Goal: Task Accomplishment & Management: Use online tool/utility

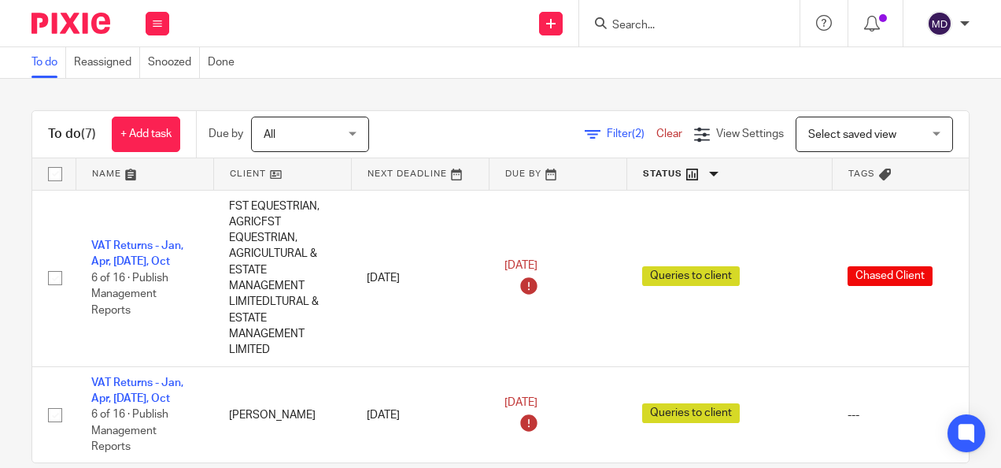
scroll to position [393, 0]
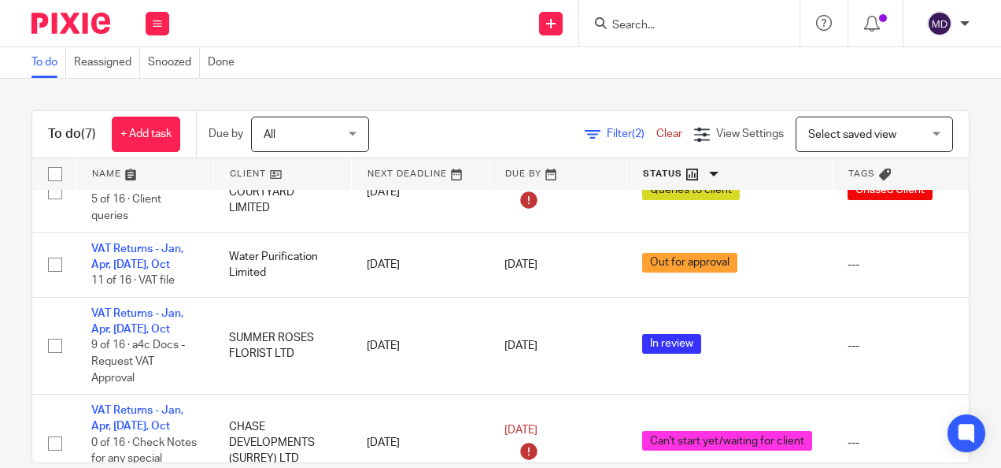
click at [412, 40] on div "Send new email Create task Add client Get Support Contact via email Check our d…" at bounding box center [593, 23] width 816 height 46
click at [719, 72] on div "To do Reassigned Snoozed Done" at bounding box center [500, 62] width 1001 height 31
click at [553, 77] on div "To do Reassigned Snoozed Done" at bounding box center [500, 62] width 1001 height 31
click at [519, 94] on div "To do (7) + Add task Due by All All Today Tomorrow This week Next week This mon…" at bounding box center [500, 273] width 1001 height 389
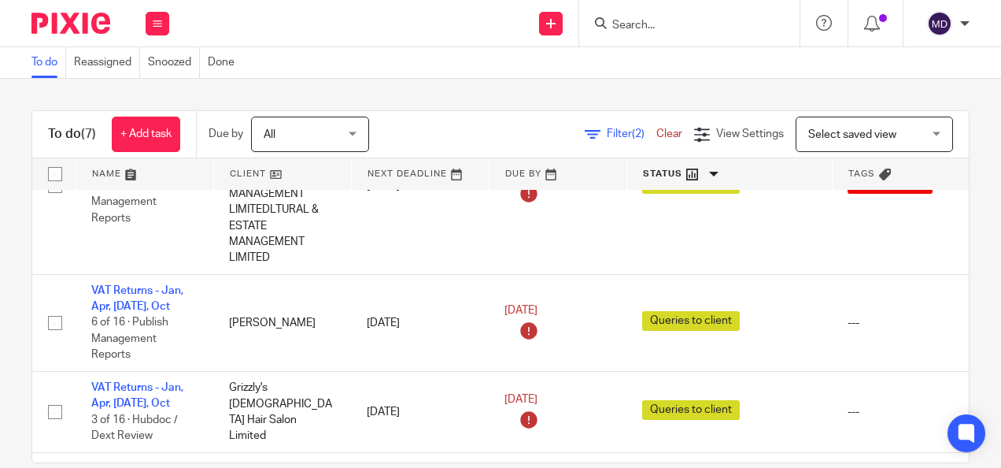
scroll to position [91, 0]
click at [414, 92] on div "To do (7) + Add task Due by All All Today Tomorrow This week Next week This mon…" at bounding box center [500, 273] width 1001 height 389
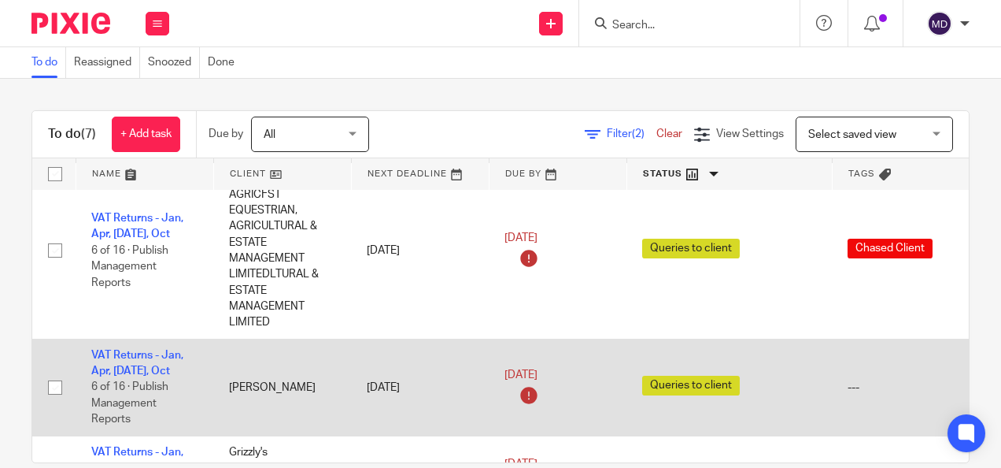
scroll to position [0, 0]
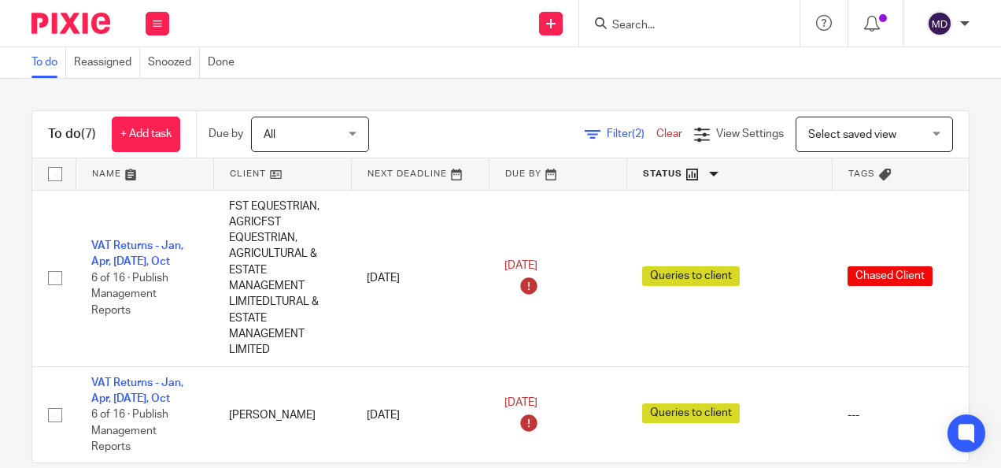
click at [427, 91] on div "To do (7) + Add task Due by All All Today Tomorrow This week Next week This mon…" at bounding box center [500, 273] width 1001 height 389
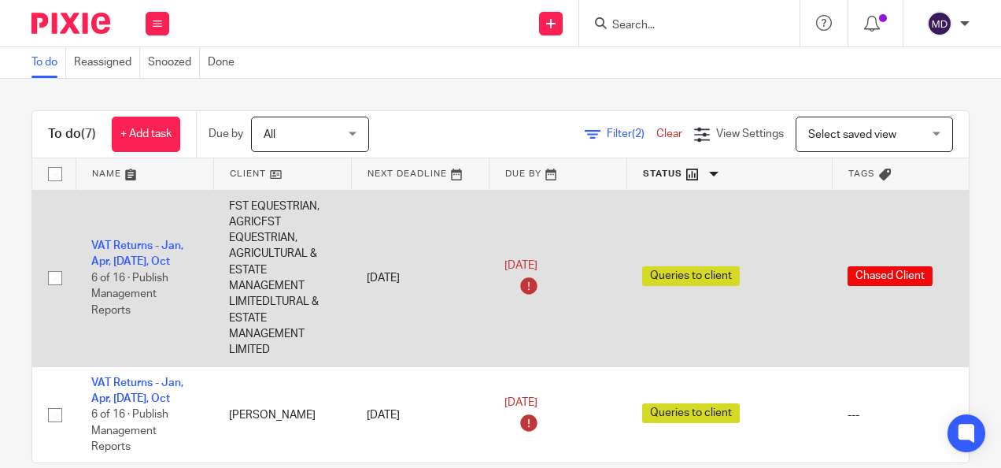
scroll to position [24, 0]
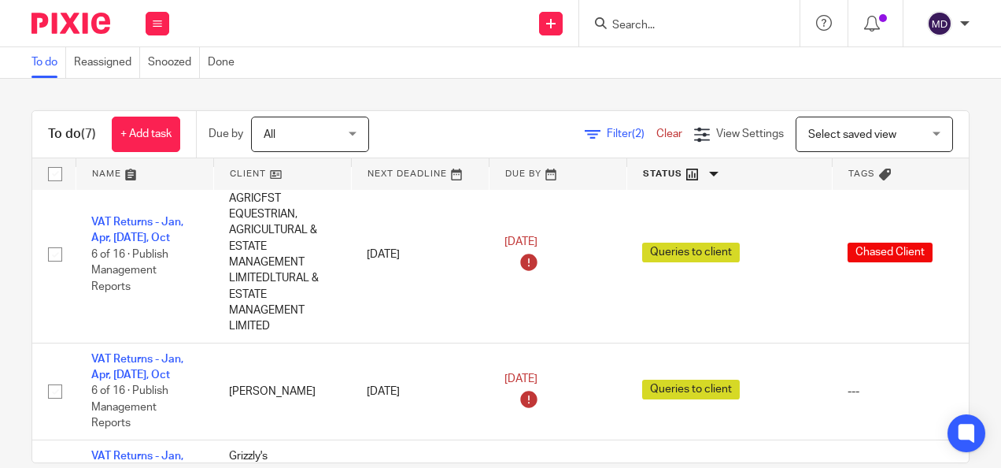
click at [423, 121] on div "Filter (2) Clear View Settings View Settings (2) Filters Clear Save Manage save…" at bounding box center [683, 133] width 572 height 35
click at [458, 107] on div "To do (7) + Add task Due by All All Today Tomorrow This week Next week This mon…" at bounding box center [500, 273] width 1001 height 389
click at [487, 87] on div "To do (7) + Add task Due by All All Today Tomorrow This week Next week This mon…" at bounding box center [500, 273] width 1001 height 389
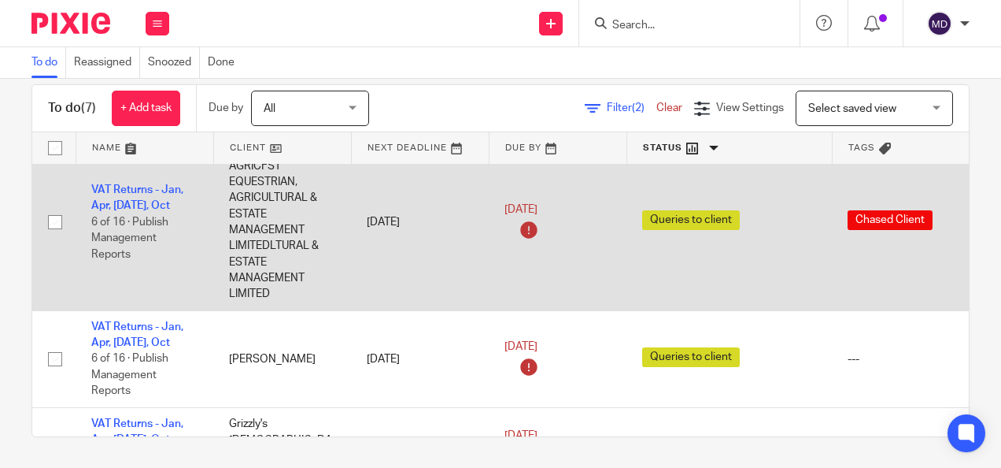
scroll to position [0, 0]
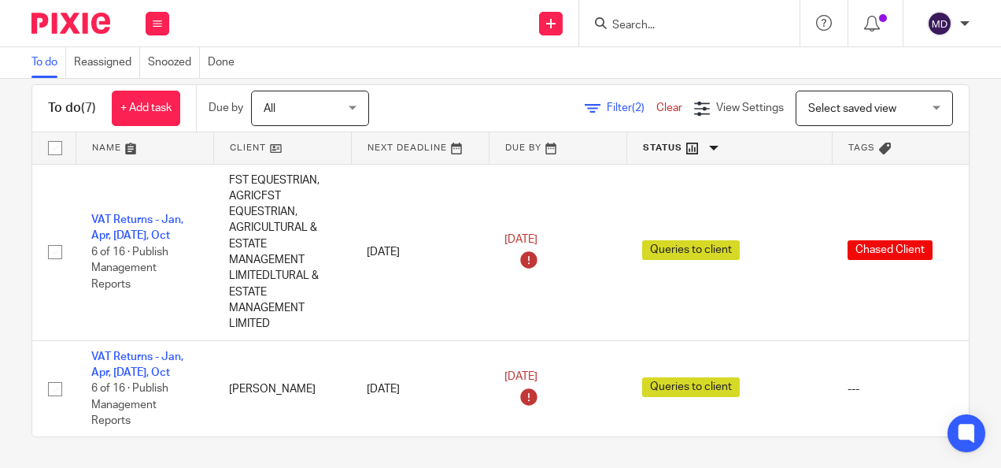
click at [632, 108] on span "(2)" at bounding box center [638, 107] width 13 height 11
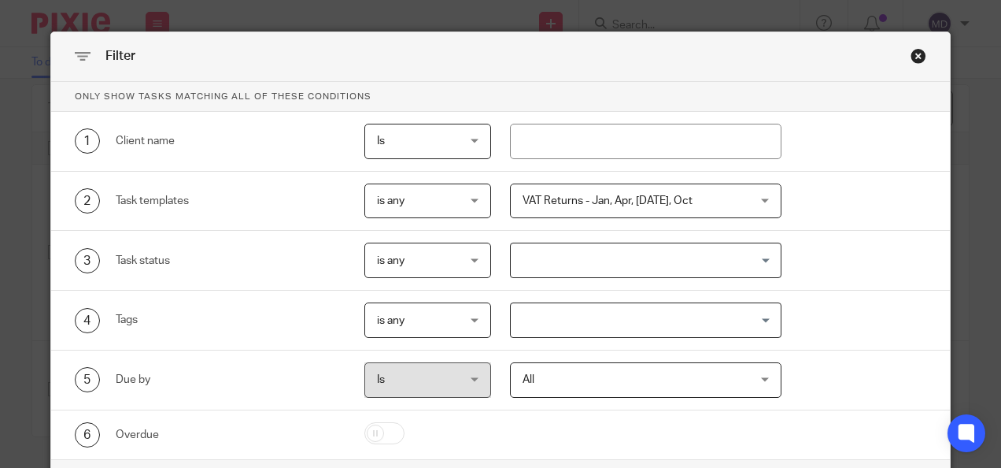
click at [579, 192] on span "VAT Returns - Jan, Apr, [DATE], Oct" at bounding box center [626, 200] width 207 height 33
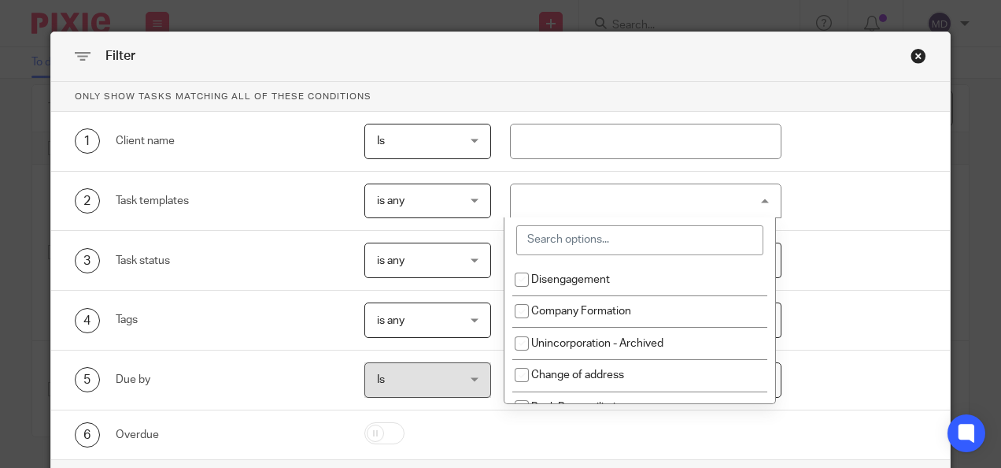
click at [579, 236] on input "search" at bounding box center [639, 240] width 247 height 30
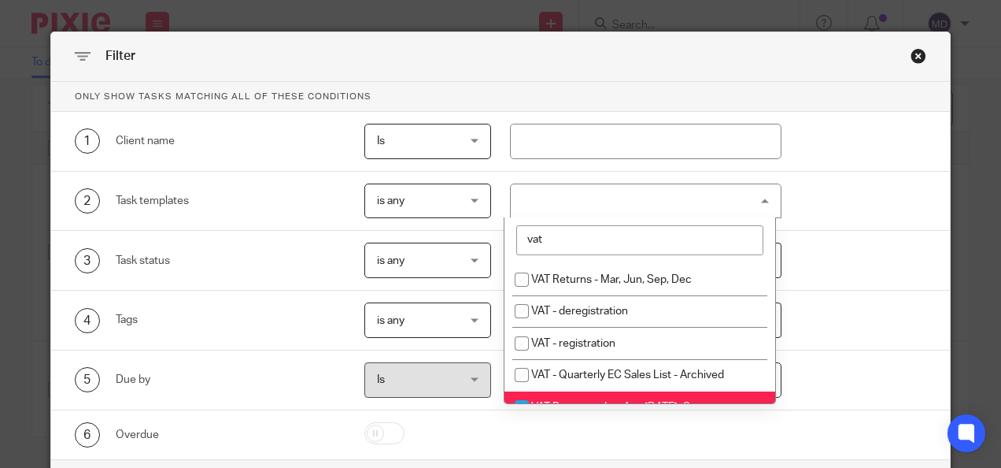
type input "vat"
click at [534, 394] on li "VAT Returns - Jan, Apr, [DATE], Oct" at bounding box center [639, 407] width 271 height 32
checkbox input "false"
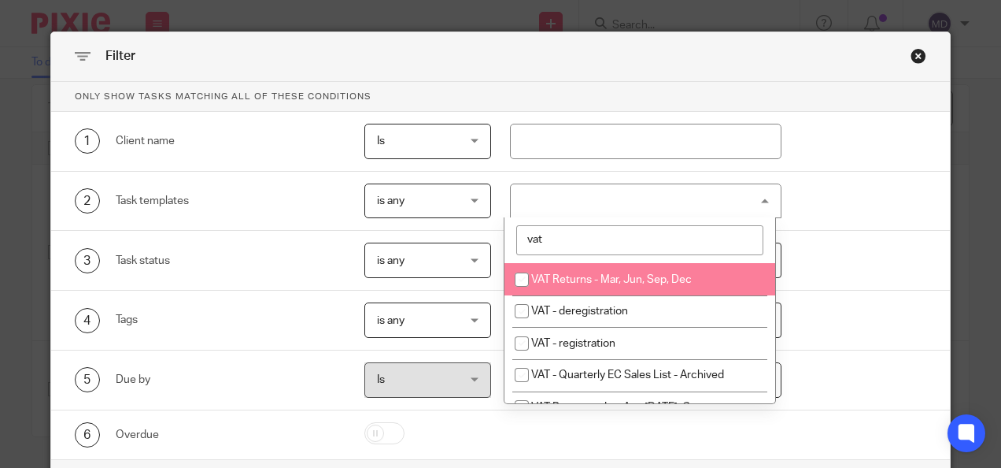
drag, startPoint x: 566, startPoint y: 245, endPoint x: 471, endPoint y: 247, distance: 94.5
click at [471, 247] on div "Only show tasks matching all of these conditions 1 Client name Is Is Is Is not …" at bounding box center [501, 270] width 900 height 377
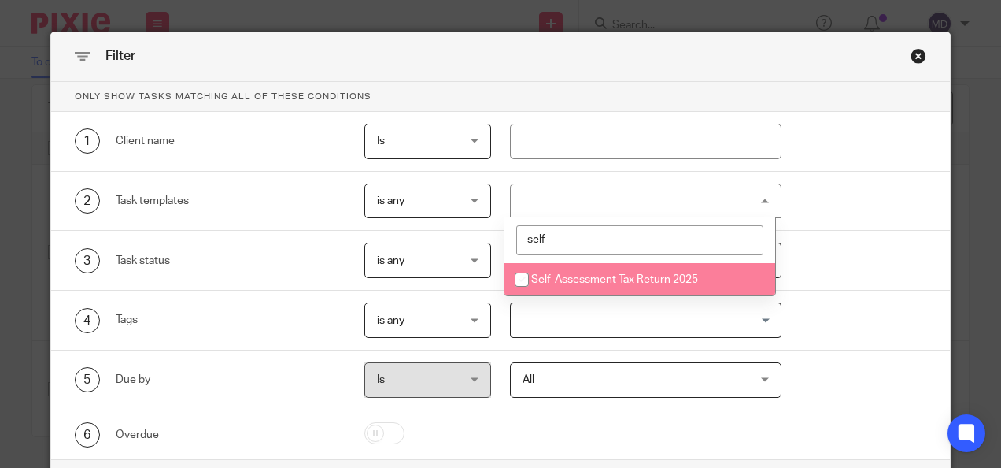
type input "self"
click at [560, 272] on li "Self-Assessment Tax Return 2025" at bounding box center [639, 279] width 271 height 32
checkbox input "true"
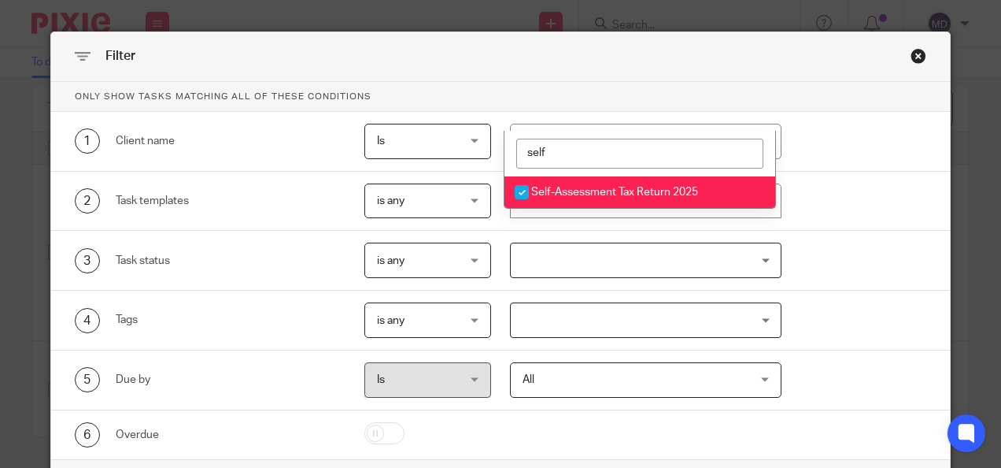
scroll to position [87, 0]
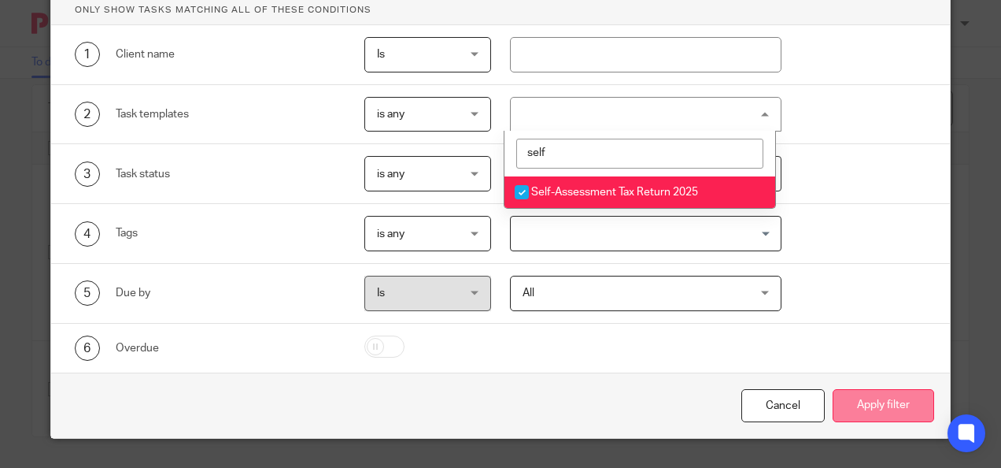
click at [900, 402] on button "Apply filter" at bounding box center [884, 406] width 102 height 34
